Goal: Information Seeking & Learning: Learn about a topic

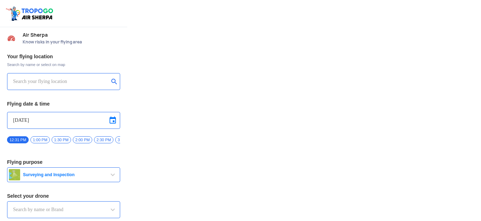
type input "DJI Mini2"
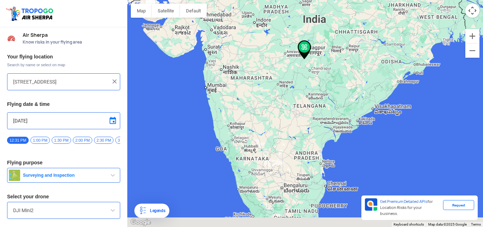
drag, startPoint x: 273, startPoint y: 130, endPoint x: 281, endPoint y: 57, distance: 73.6
click at [281, 57] on div at bounding box center [305, 113] width 356 height 227
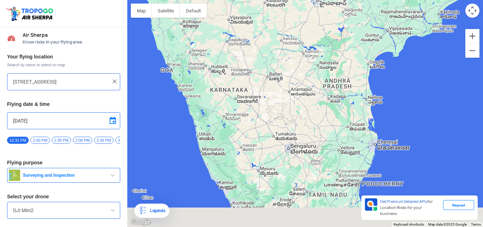
drag, startPoint x: 304, startPoint y: 140, endPoint x: 325, endPoint y: 64, distance: 78.7
click at [324, 60] on div at bounding box center [305, 113] width 356 height 227
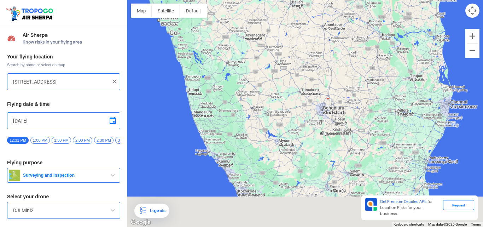
drag, startPoint x: 295, startPoint y: 116, endPoint x: 319, endPoint y: 75, distance: 46.9
click at [319, 75] on div at bounding box center [305, 113] width 356 height 227
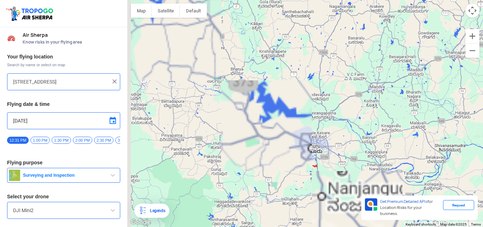
drag, startPoint x: 258, startPoint y: 139, endPoint x: 351, endPoint y: 144, distance: 93.5
click at [351, 144] on div at bounding box center [305, 113] width 356 height 227
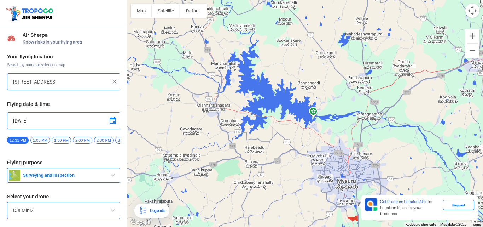
drag, startPoint x: 289, startPoint y: 114, endPoint x: 298, endPoint y: 123, distance: 12.8
click at [298, 123] on div at bounding box center [305, 113] width 356 height 227
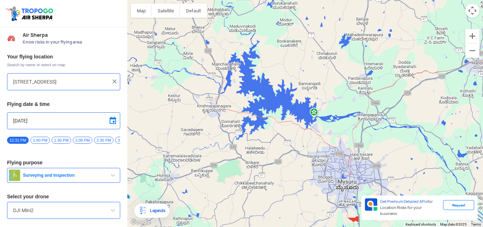
click at [48, 42] on span "Know risks in your flying area" at bounding box center [72, 42] width 98 height 6
click at [315, 112] on div at bounding box center [305, 113] width 356 height 227
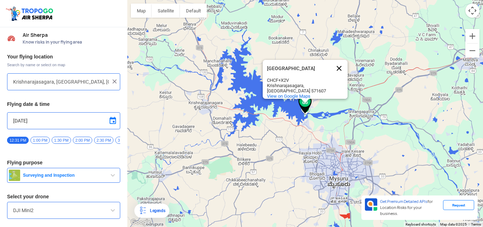
drag, startPoint x: 318, startPoint y: 62, endPoint x: 344, endPoint y: 61, distance: 25.1
click at [344, 60] on div "Brindavana Gardens" at bounding box center [307, 68] width 81 height 17
click at [301, 93] on span "View on Google Maps" at bounding box center [288, 95] width 43 height 5
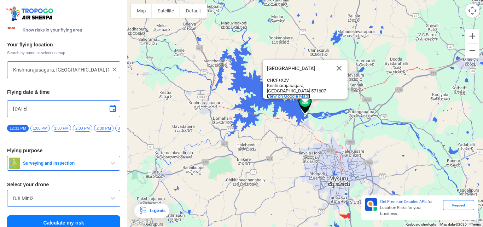
scroll to position [22, 0]
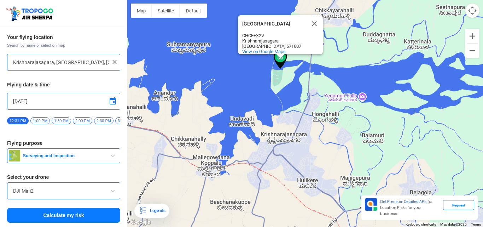
drag, startPoint x: 259, startPoint y: 114, endPoint x: 376, endPoint y: 125, distance: 117.9
click at [376, 125] on div "Brindavana Gardens Brindavana Gardens CHCF+X2V Krishnarajasagara, Karnataka 571…" at bounding box center [305, 113] width 356 height 227
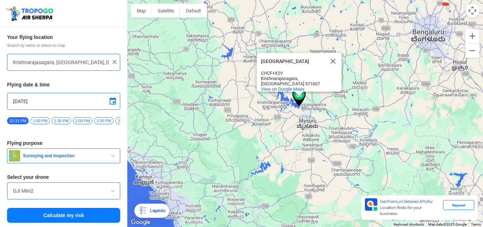
click at [373, 82] on div "Brindavana Gardens Brindavana Gardens CHCF+X2V Krishnarajasagara, Karnataka 571…" at bounding box center [305, 113] width 356 height 227
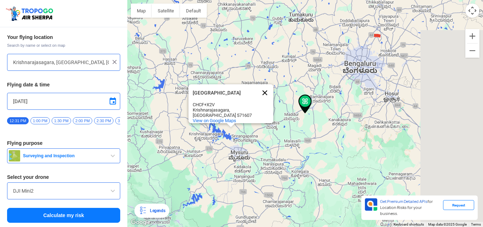
click at [264, 89] on button "Close" at bounding box center [264, 92] width 17 height 17
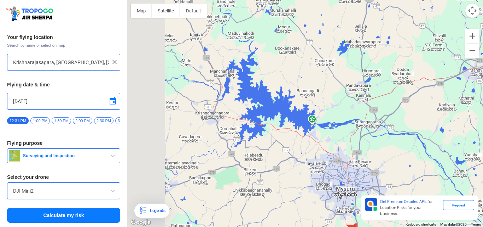
drag, startPoint x: 273, startPoint y: 111, endPoint x: 345, endPoint y: 115, distance: 72.5
click at [346, 113] on div at bounding box center [305, 113] width 356 height 227
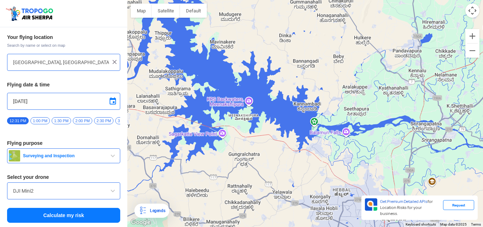
click at [315, 121] on div at bounding box center [305, 113] width 356 height 227
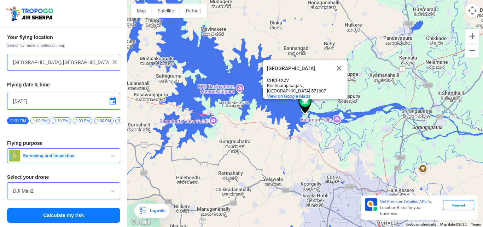
type input "Krishnarajasagara, Karnataka, India"
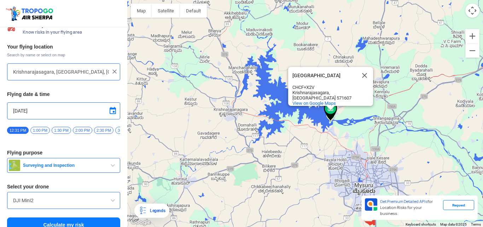
scroll to position [0, 0]
